Goal: Task Accomplishment & Management: Manage account settings

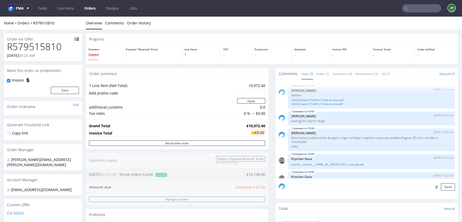
scroll to position [50, 0]
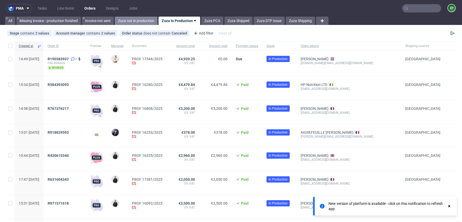
click at [128, 20] on link "Zuza not in production" at bounding box center [136, 21] width 43 height 8
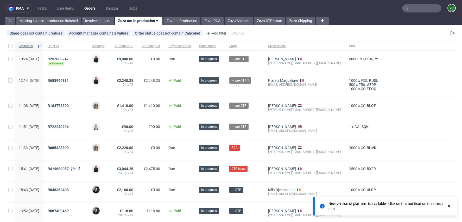
click at [90, 9] on link "Orders" at bounding box center [89, 8] width 17 height 8
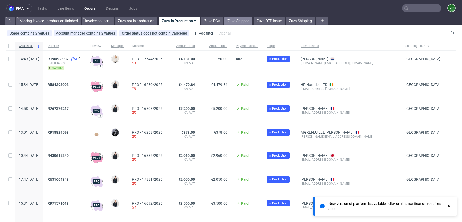
click at [236, 20] on link "Zuza Shipped" at bounding box center [238, 21] width 28 height 8
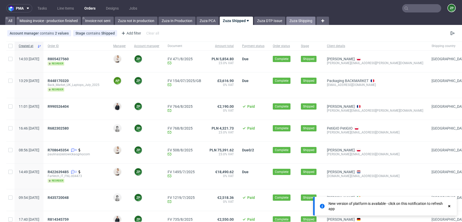
click at [295, 20] on link "Zuza Shipping" at bounding box center [300, 21] width 29 height 8
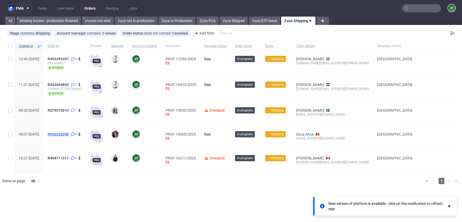
click at [69, 132] on span "R920235208" at bounding box center [58, 134] width 21 height 4
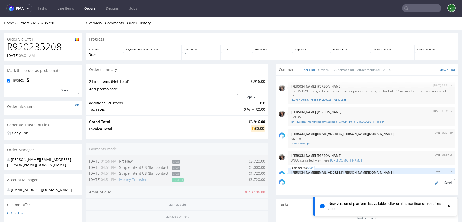
scroll to position [127, 0]
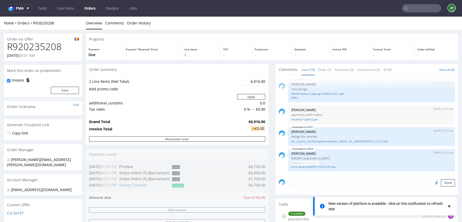
click at [94, 8] on link "Orders" at bounding box center [89, 8] width 17 height 8
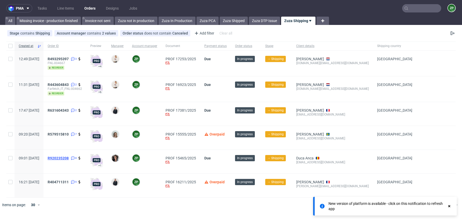
click at [69, 158] on span "R920235208" at bounding box center [58, 158] width 21 height 4
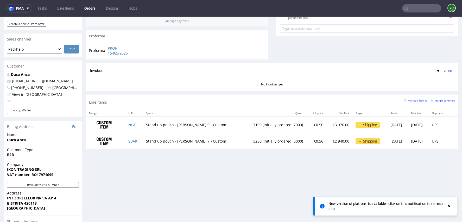
scroll to position [214, 0]
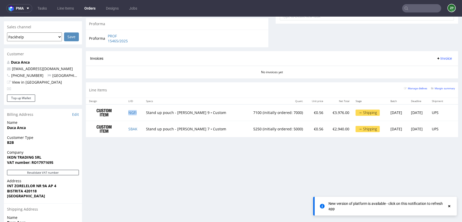
click at [132, 114] on td "NGFI" at bounding box center [134, 113] width 18 height 16
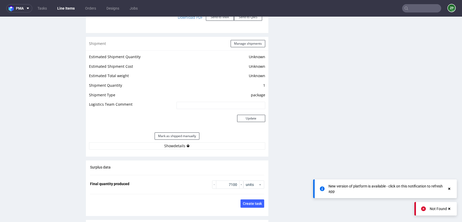
scroll to position [649, 0]
click at [187, 143] on button "Show details" at bounding box center [177, 146] width 176 height 7
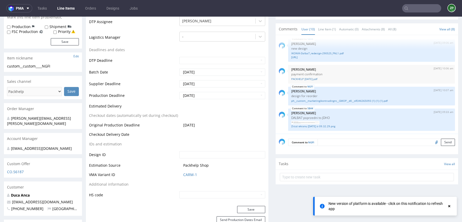
scroll to position [152, 0]
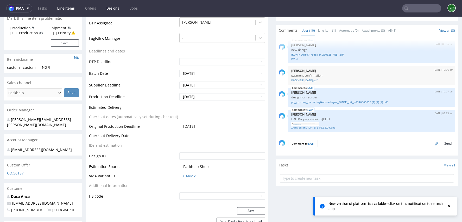
click at [106, 9] on link "Designs" at bounding box center [112, 8] width 19 height 8
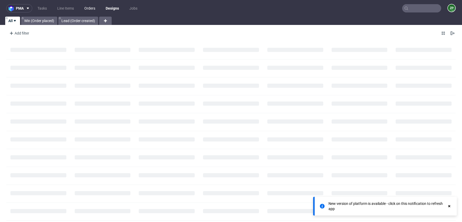
click at [93, 9] on link "Orders" at bounding box center [89, 8] width 17 height 8
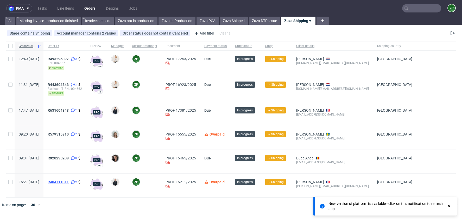
click at [69, 182] on span "R404711311" at bounding box center [58, 182] width 21 height 4
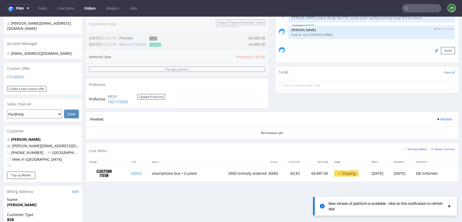
scroll to position [138, 0]
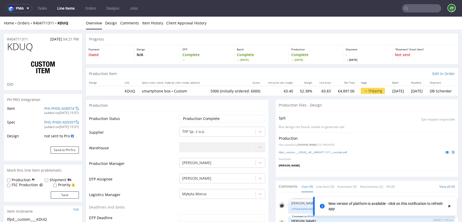
scroll to position [73, 0]
type input "5900"
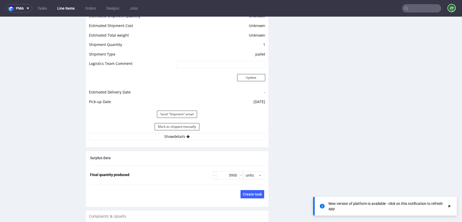
scroll to position [687, 0]
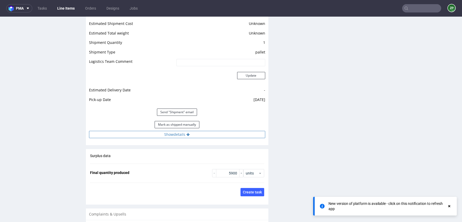
click at [207, 133] on button "Show details" at bounding box center [177, 134] width 176 height 7
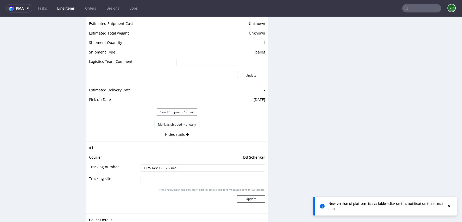
click at [157, 168] on input "PLWAW508025342" at bounding box center [202, 168] width 124 height 7
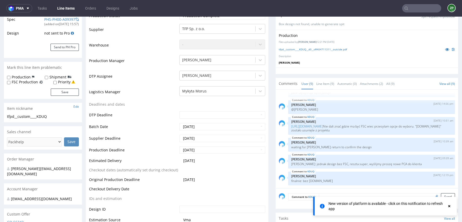
scroll to position [0, 0]
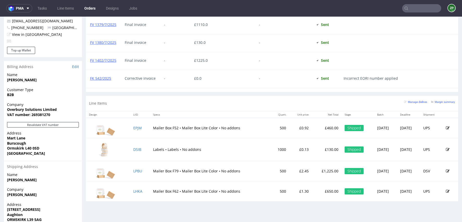
scroll to position [240, 0]
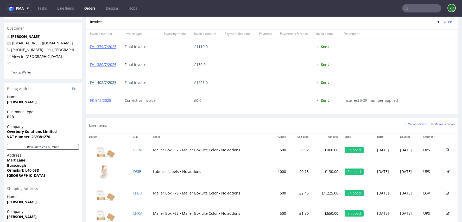
click at [100, 82] on link "FV 1402/7/2025" at bounding box center [103, 82] width 26 height 5
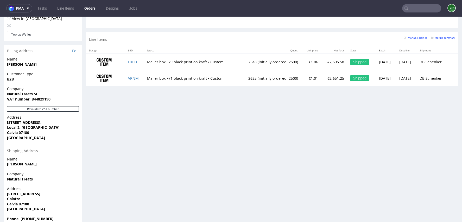
scroll to position [92, 0]
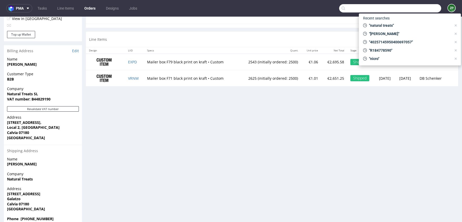
click at [411, 10] on input "text" at bounding box center [390, 8] width 102 height 8
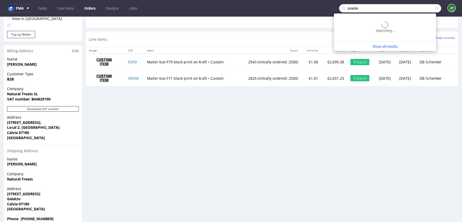
type input "svante"
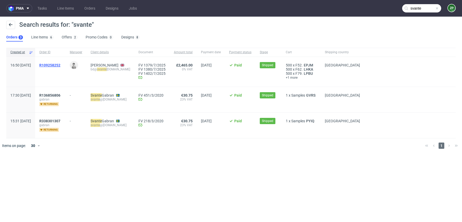
click at [60, 64] on span "R109258252" at bounding box center [49, 65] width 21 height 4
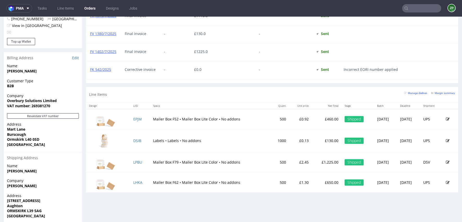
scroll to position [288, 0]
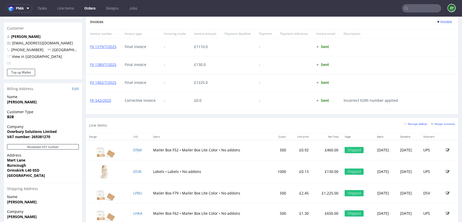
scroll to position [33, 0]
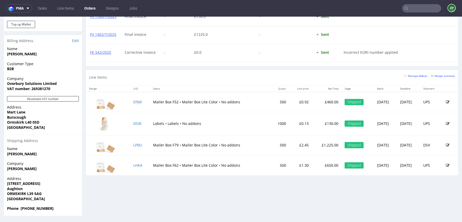
scroll to position [33, 0]
click at [88, 8] on link "Orders" at bounding box center [89, 8] width 17 height 8
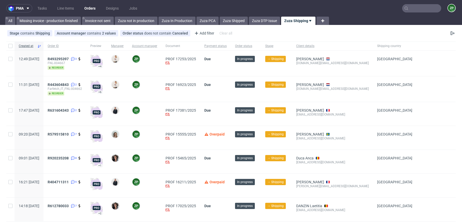
click at [105, 15] on nav "pma Tasks Line Items Orders Designs Jobs ZP" at bounding box center [231, 8] width 462 height 17
click at [99, 18] on link "Invoice not sent" at bounding box center [98, 21] width 32 height 8
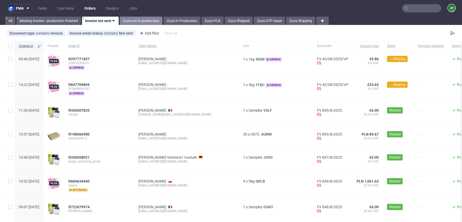
click at [136, 20] on link "Zuza not in production" at bounding box center [141, 21] width 43 height 8
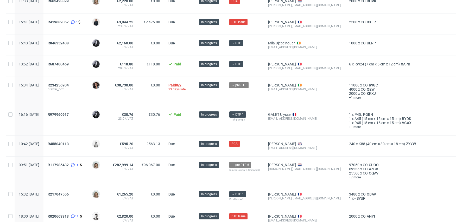
scroll to position [190, 0]
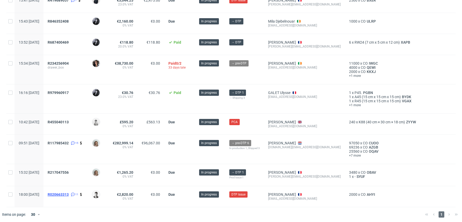
click at [69, 193] on span "R020663313" at bounding box center [58, 195] width 21 height 4
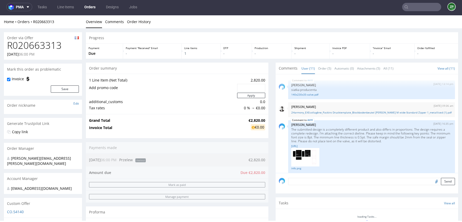
scroll to position [160, 0]
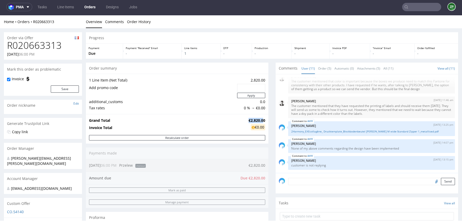
drag, startPoint x: 241, startPoint y: 120, endPoint x: 260, endPoint y: 118, distance: 18.8
click at [260, 118] on tr "Grand Total €2,820.00" at bounding box center [177, 121] width 176 height 6
drag, startPoint x: 262, startPoint y: 119, endPoint x: 247, endPoint y: 119, distance: 15.3
click at [248, 119] on strong "€2,820.00" at bounding box center [256, 120] width 17 height 5
copy strong "2,820.00"
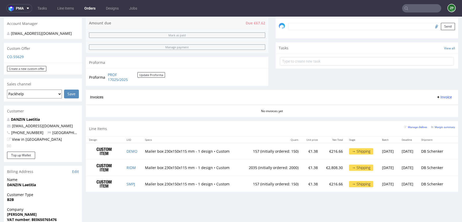
scroll to position [168, 0]
